Goal: Obtain resource: Download file/media

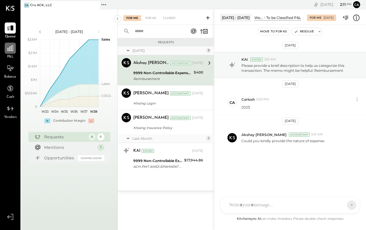
click at [10, 51] on icon at bounding box center [10, 48] width 8 height 8
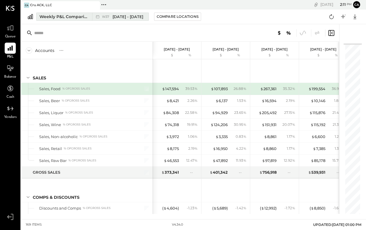
click at [79, 17] on div "Weekly P&L Comparison" at bounding box center [63, 17] width 49 height 6
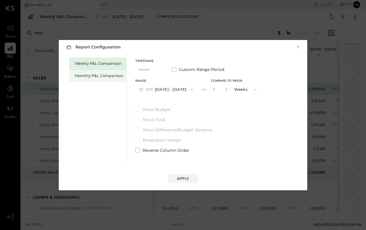
click at [110, 74] on div "Monthly P&L Comparison" at bounding box center [99, 76] width 48 height 6
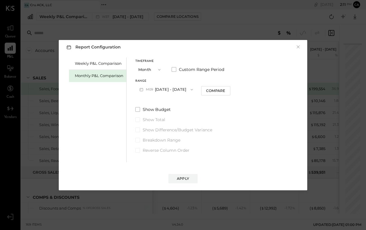
click at [186, 88] on span "button" at bounding box center [190, 89] width 8 height 5
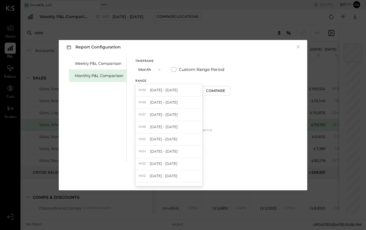
click at [158, 69] on icon "button" at bounding box center [159, 69] width 2 height 1
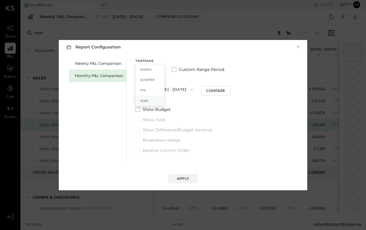
click at [149, 102] on div "Year" at bounding box center [149, 101] width 29 height 11
click at [194, 88] on icon "button" at bounding box center [191, 89] width 5 height 5
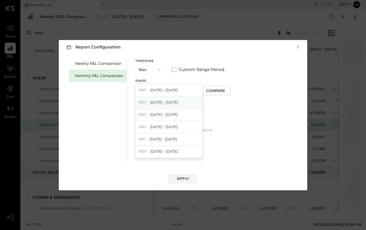
click at [185, 100] on div "[DATE] - [DATE]" at bounding box center [168, 103] width 67 height 12
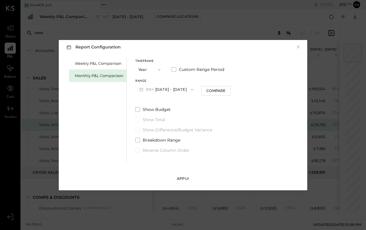
click at [187, 179] on div "Apply" at bounding box center [183, 178] width 12 height 5
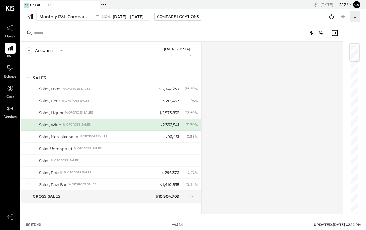
click at [354, 16] on icon at bounding box center [355, 17] width 8 height 8
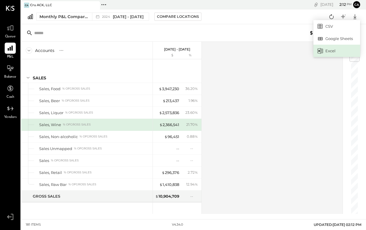
click at [330, 50] on div "Excel" at bounding box center [336, 51] width 47 height 12
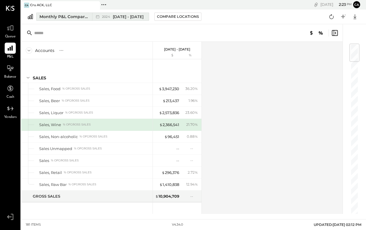
click at [128, 18] on span "[DATE] - [DATE]" at bounding box center [128, 17] width 31 height 6
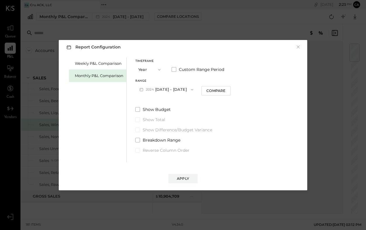
click at [159, 68] on icon "button" at bounding box center [159, 69] width 5 height 5
click at [151, 69] on span "Month" at bounding box center [146, 70] width 12 height 4
click at [189, 88] on icon "button" at bounding box center [191, 89] width 5 height 5
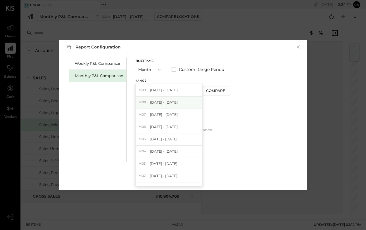
click at [173, 102] on span "[DATE] - [DATE]" at bounding box center [164, 102] width 28 height 5
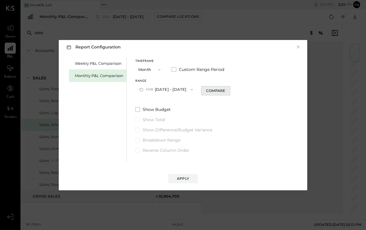
click at [214, 92] on div "Compare" at bounding box center [215, 90] width 19 height 5
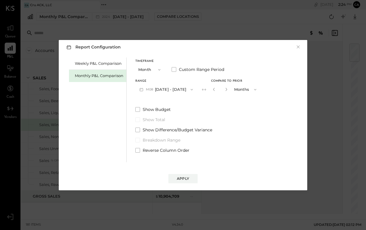
click at [250, 88] on span "button" at bounding box center [254, 89] width 8 height 5
click at [242, 99] on div "Years" at bounding box center [245, 100] width 29 height 11
click at [184, 178] on div "Apply" at bounding box center [183, 178] width 12 height 5
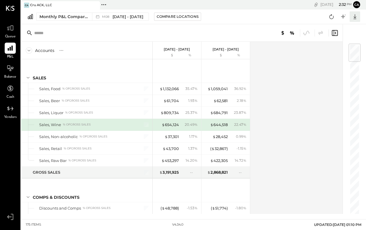
click at [356, 14] on icon at bounding box center [355, 17] width 8 height 8
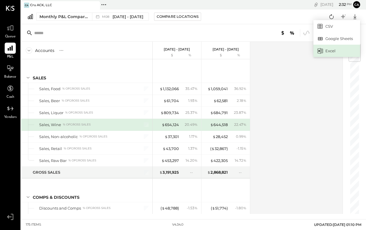
click at [330, 53] on div "Excel" at bounding box center [336, 51] width 47 height 12
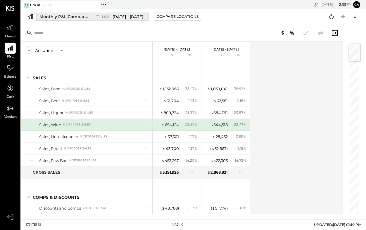
click at [60, 20] on button "Monthly P&L Comparison M08 [DATE] - [DATE]" at bounding box center [92, 17] width 112 height 8
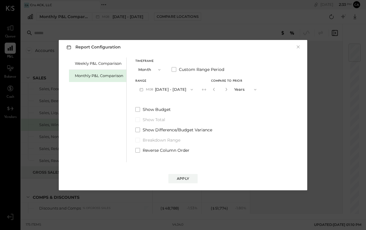
click at [28, 90] on div "Report Configuration × Weekly P&L Comparison Monthly P&L Comparison Timeframe M…" at bounding box center [183, 115] width 366 height 230
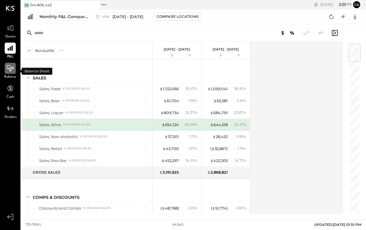
click at [9, 70] on icon at bounding box center [10, 69] width 8 height 8
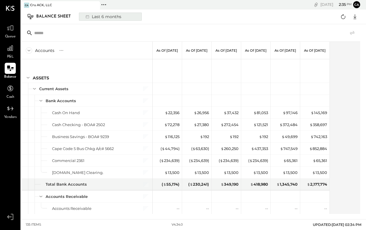
click at [121, 15] on div "Last 6 months" at bounding box center [102, 17] width 41 height 8
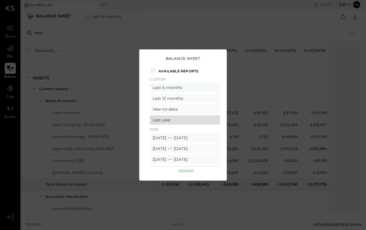
click at [177, 118] on div "Last year" at bounding box center [184, 119] width 70 height 9
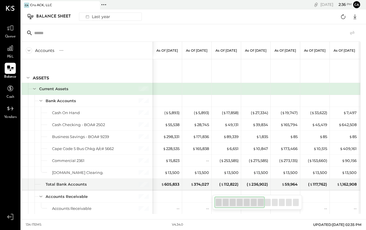
click at [362, 67] on div "Accounts S GL As of [DATE] As of [DATE] As of [DATE] As of [DATE] As of [DATE] …" at bounding box center [193, 119] width 344 height 190
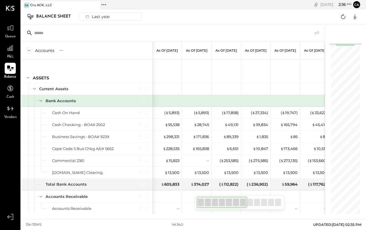
click at [141, 29] on div at bounding box center [172, 33] width 303 height 18
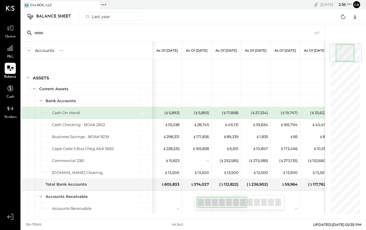
click at [137, 223] on div "134 items v 4.34.0 UPDATED: [DATE] 02:35 PM" at bounding box center [193, 225] width 344 height 11
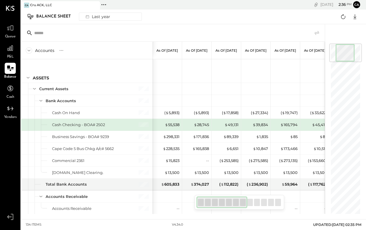
scroll to position [18, 0]
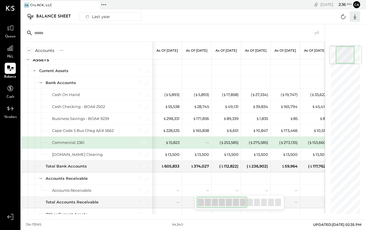
click at [353, 17] on icon at bounding box center [355, 17] width 8 height 8
click at [332, 51] on div "Excel" at bounding box center [336, 51] width 47 height 12
click at [124, 17] on button "Last year" at bounding box center [110, 17] width 63 height 8
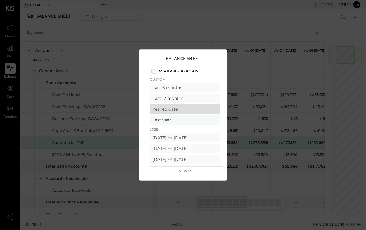
click at [177, 110] on div "Year-to-date" at bounding box center [184, 109] width 70 height 9
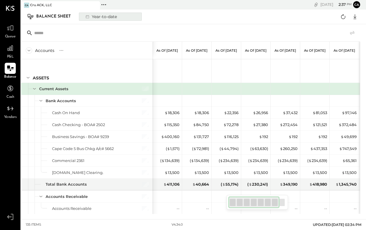
click at [114, 15] on div "Year-to-date" at bounding box center [100, 17] width 37 height 8
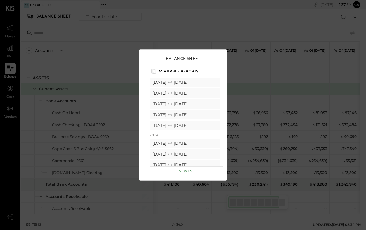
scroll to position [89, 0]
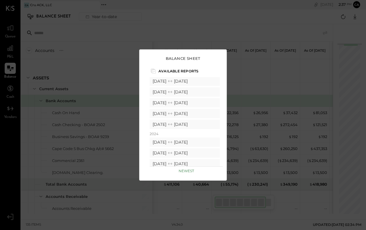
drag, startPoint x: 221, startPoint y: 91, endPoint x: 222, endPoint y: 102, distance: 10.3
click at [222, 102] on div "Custom Last 6 months Last 12 months Year-to-date Last year [DATE] [DATE] [DATE]…" at bounding box center [185, 121] width 73 height 89
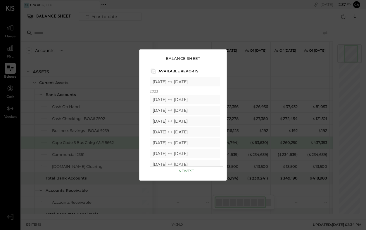
scroll to position [245, 0]
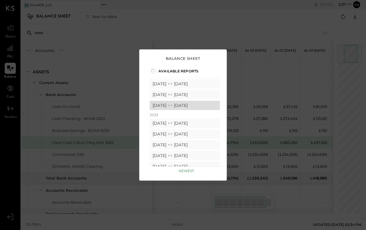
click at [194, 105] on div "[DATE] [DATE]" at bounding box center [184, 105] width 70 height 9
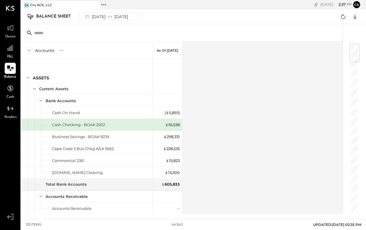
click at [207, 132] on div "Accounts S GL As of [DATE] ASSETS Current Assets Bank Accounts Cash On Hand Cas…" at bounding box center [182, 128] width 322 height 172
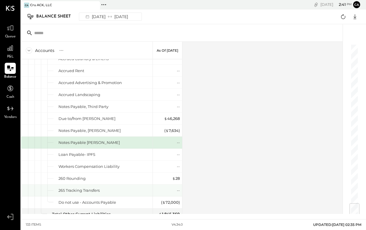
scroll to position [1346, 0]
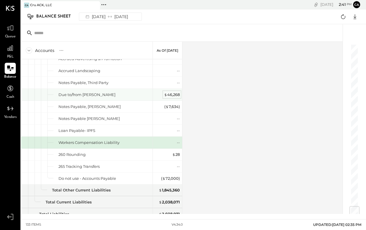
click at [173, 97] on div "$ 46,268" at bounding box center [172, 95] width 16 height 6
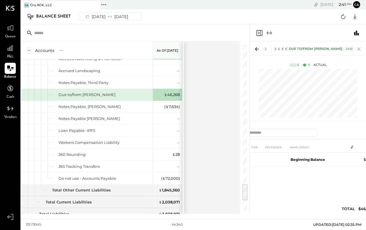
click at [361, 50] on icon at bounding box center [358, 49] width 8 height 8
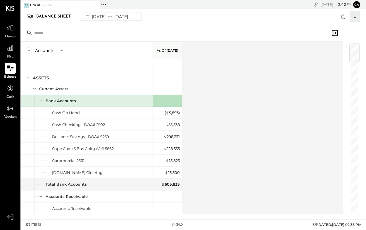
click at [355, 16] on icon at bounding box center [355, 17] width 8 height 8
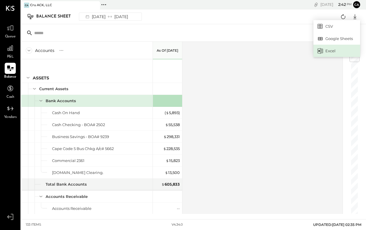
click at [330, 50] on div "Excel" at bounding box center [336, 51] width 47 height 12
